Goal: Navigation & Orientation: Find specific page/section

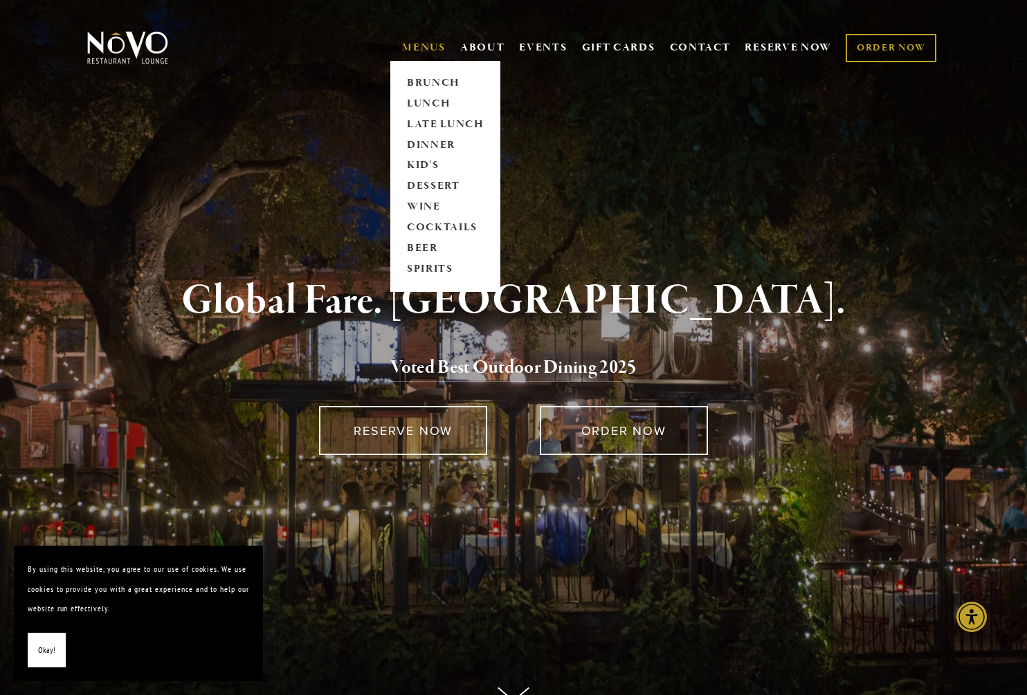
click at [428, 47] on link "MENUS" at bounding box center [424, 48] width 44 height 14
click at [420, 48] on link "MENUS" at bounding box center [424, 48] width 44 height 14
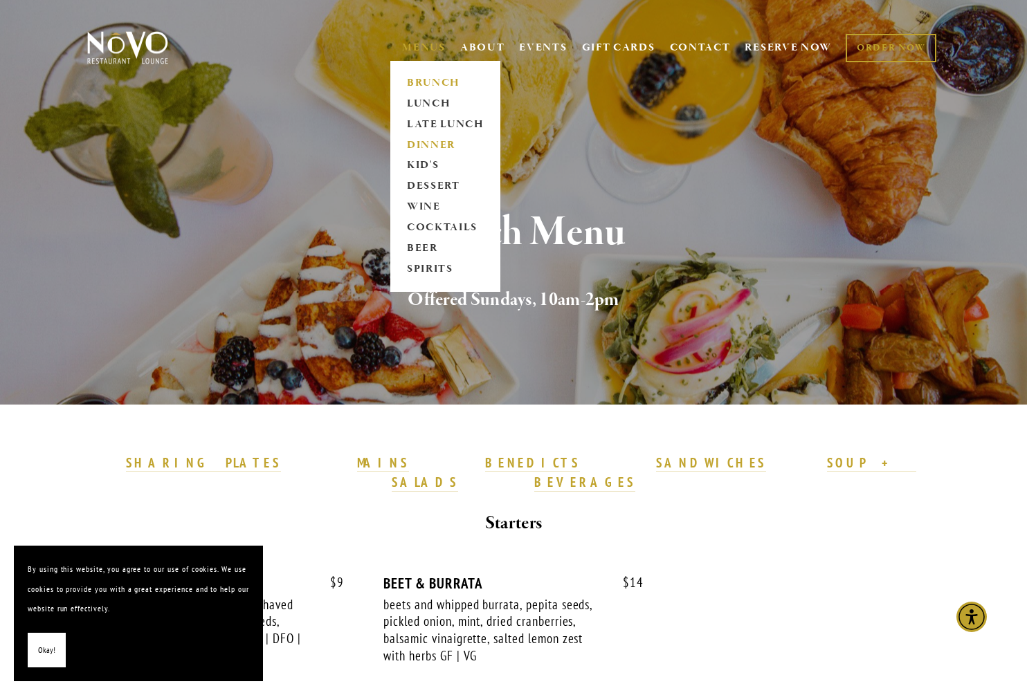
click at [435, 142] on link "DINNER" at bounding box center [445, 145] width 86 height 21
